Goal: Navigation & Orientation: Find specific page/section

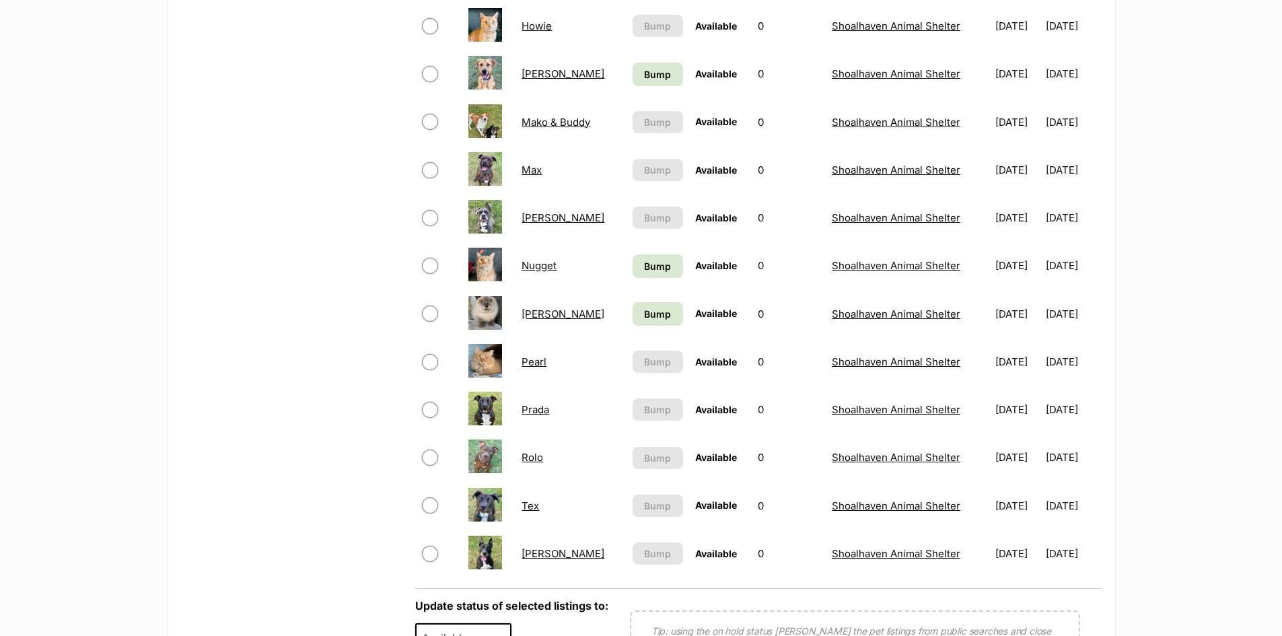
scroll to position [336, 0]
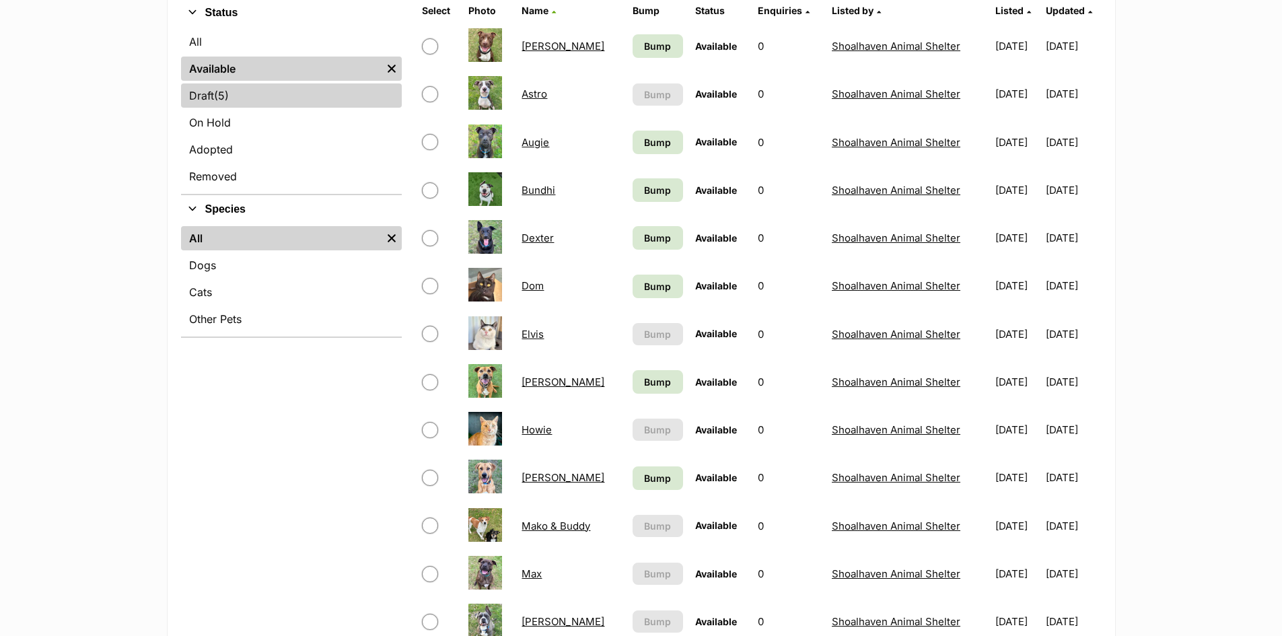
click at [225, 95] on span "(5)" at bounding box center [221, 95] width 15 height 16
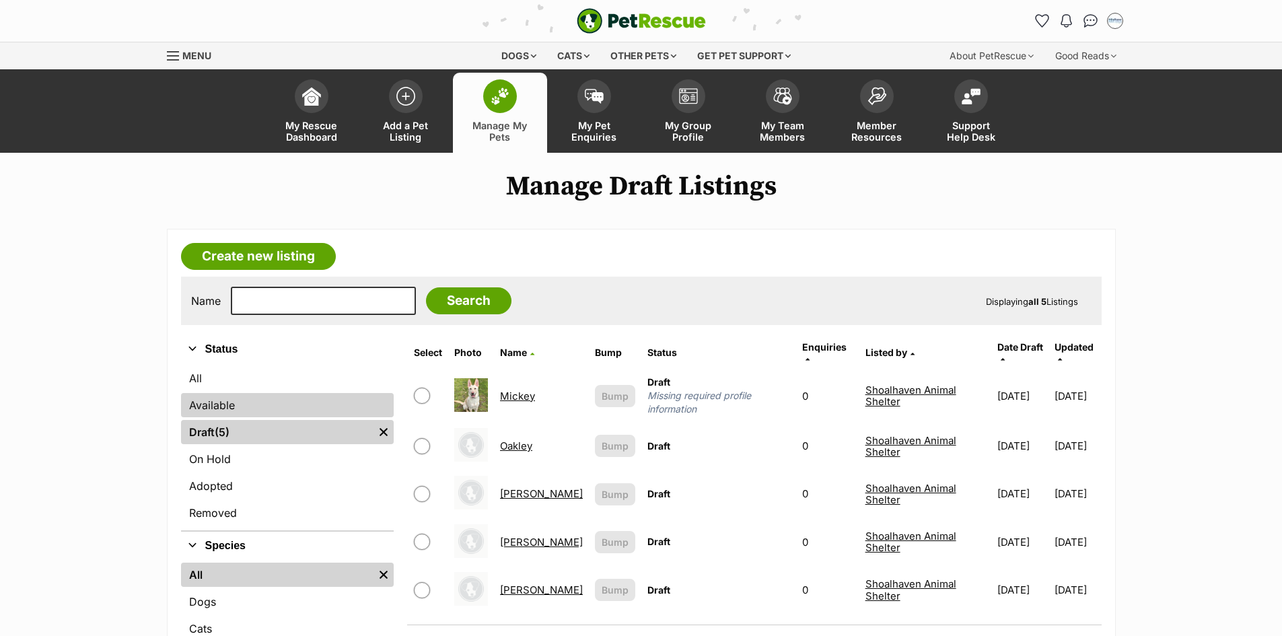
click at [213, 402] on link "Available" at bounding box center [287, 405] width 213 height 24
